Goal: Find specific page/section: Find specific page/section

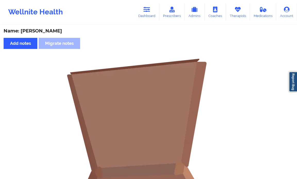
click at [114, 12] on div "Wellnite Health Dashboard Prescribers Admins Coaches Therapists Medications Acc…" at bounding box center [148, 12] width 297 height 21
click at [115, 12] on div "Wellnite Health Dashboard Prescribers Admins Coaches Therapists Medications Acc…" at bounding box center [148, 12] width 297 height 21
click at [150, 12] on icon at bounding box center [147, 10] width 7 height 6
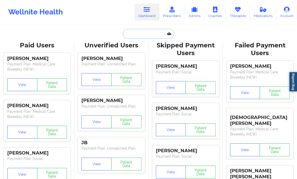
click at [127, 33] on input "text" at bounding box center [148, 34] width 51 height 10
paste input "[PERSON_NAME]"
type input "[PERSON_NAME]"
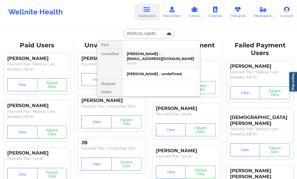
click at [147, 55] on div "[PERSON_NAME] - [EMAIL_ADDRESS][DOMAIN_NAME]" at bounding box center [161, 57] width 69 height 10
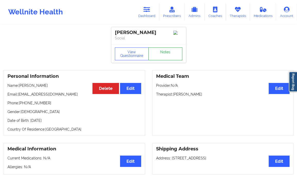
click at [161, 56] on link "Notes" at bounding box center [166, 53] width 34 height 13
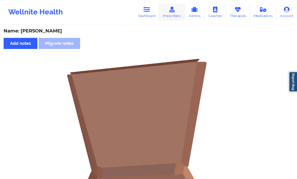
click at [166, 12] on link "Prescribers" at bounding box center [172, 12] width 26 height 17
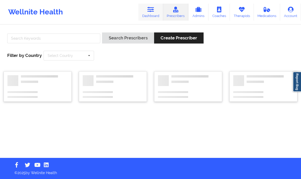
click at [154, 10] on icon at bounding box center [151, 10] width 7 height 6
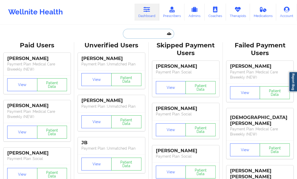
click at [142, 35] on input "text" at bounding box center [148, 34] width 51 height 10
paste input "[PERSON_NAME] [PERSON_NAME]"
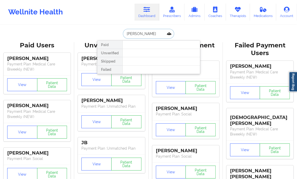
type input "[PERSON_NAME]"
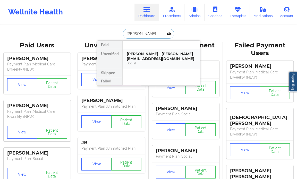
click at [164, 53] on div "[PERSON_NAME] - [PERSON_NAME][EMAIL_ADDRESS][DOMAIN_NAME]" at bounding box center [161, 57] width 69 height 10
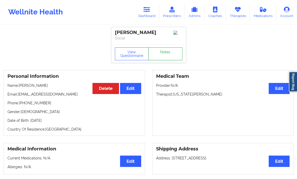
click at [162, 59] on link "Notes" at bounding box center [166, 53] width 34 height 13
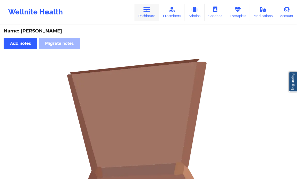
click at [149, 9] on icon at bounding box center [147, 10] width 7 height 6
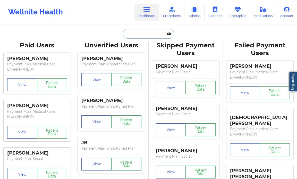
click at [134, 33] on input "text" at bounding box center [148, 34] width 51 height 10
paste input "[PERSON_NAME]"
type input "[PERSON_NAME]"
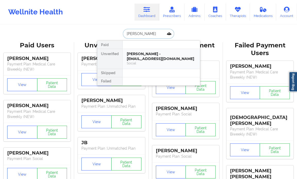
click at [146, 54] on div "[PERSON_NAME] - [EMAIL_ADDRESS][DOMAIN_NAME]" at bounding box center [161, 57] width 69 height 10
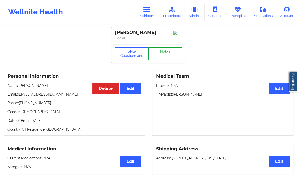
click at [162, 52] on link "Notes" at bounding box center [166, 53] width 34 height 13
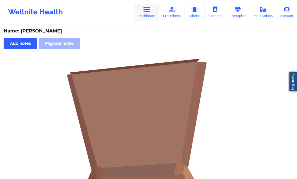
click at [150, 13] on link "Dashboard" at bounding box center [147, 12] width 25 height 17
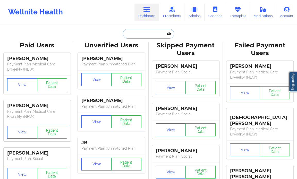
click at [147, 36] on input "text" at bounding box center [148, 34] width 51 height 10
paste input "[PERSON_NAME] A DE [PERSON_NAME]"
type input "[PERSON_NAME] A DE [PERSON_NAME]"
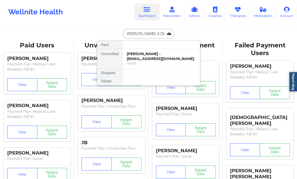
scroll to position [0, 9]
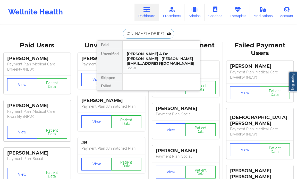
click at [150, 66] on div "Social" at bounding box center [161, 68] width 69 height 4
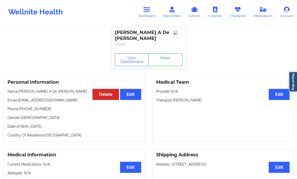
click at [165, 62] on link "Notes" at bounding box center [166, 59] width 34 height 13
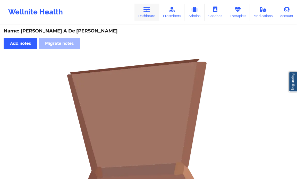
click at [152, 11] on link "Dashboard" at bounding box center [147, 12] width 25 height 17
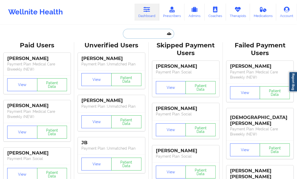
click at [133, 35] on input "text" at bounding box center [148, 34] width 51 height 10
paste input "[PERSON_NAME] [PERSON_NAME]"
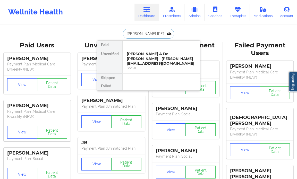
scroll to position [0, 12]
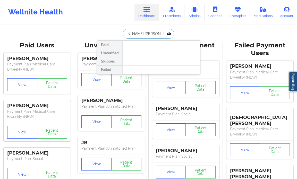
drag, startPoint x: 150, startPoint y: 34, endPoint x: 174, endPoint y: 35, distance: 24.5
click at [174, 35] on input "[PERSON_NAME] [PERSON_NAME]" at bounding box center [148, 34] width 51 height 10
type input "[PERSON_NAME]"
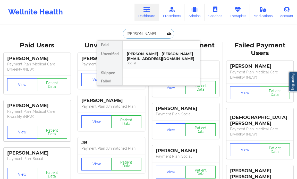
click at [167, 54] on div "[PERSON_NAME] - [PERSON_NAME][EMAIL_ADDRESS][DOMAIN_NAME]" at bounding box center [161, 57] width 69 height 10
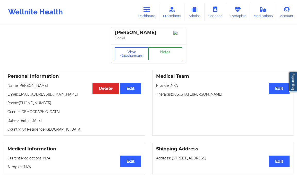
click at [167, 56] on link "Notes" at bounding box center [166, 53] width 34 height 13
